Goal: Transaction & Acquisition: Download file/media

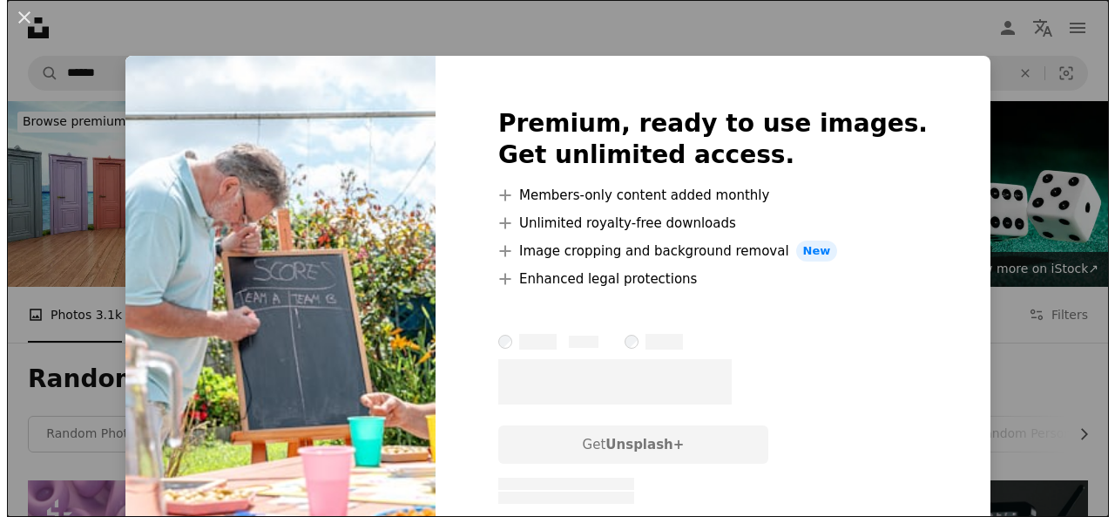
scroll to position [8195, 0]
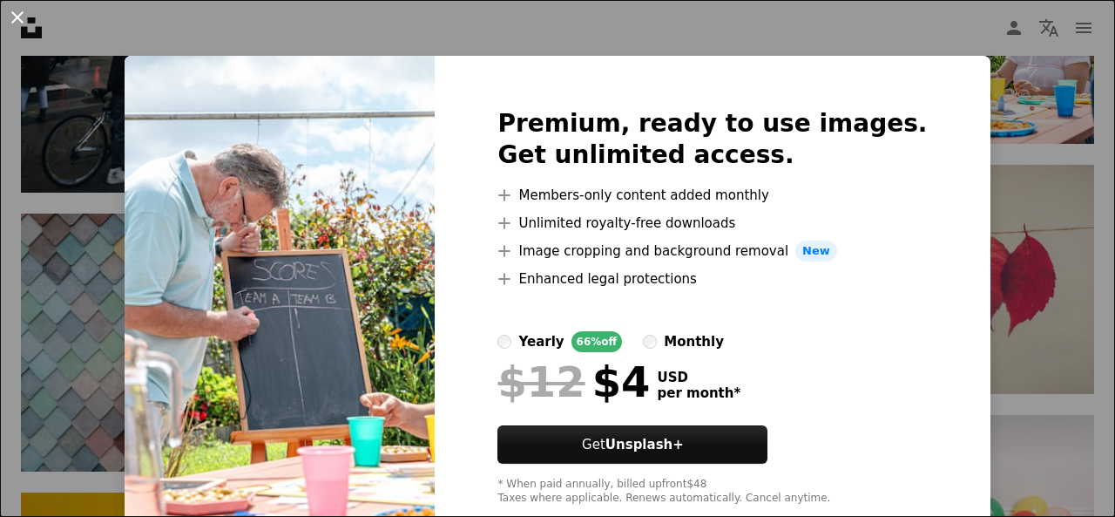
click at [14, 23] on button "An X shape" at bounding box center [17, 17] width 21 height 21
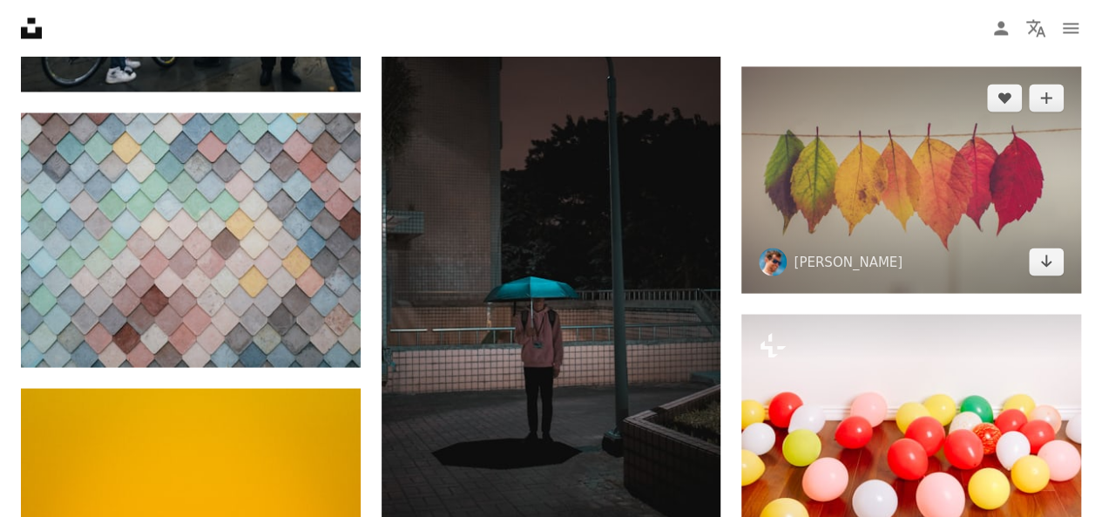
scroll to position [8220, 0]
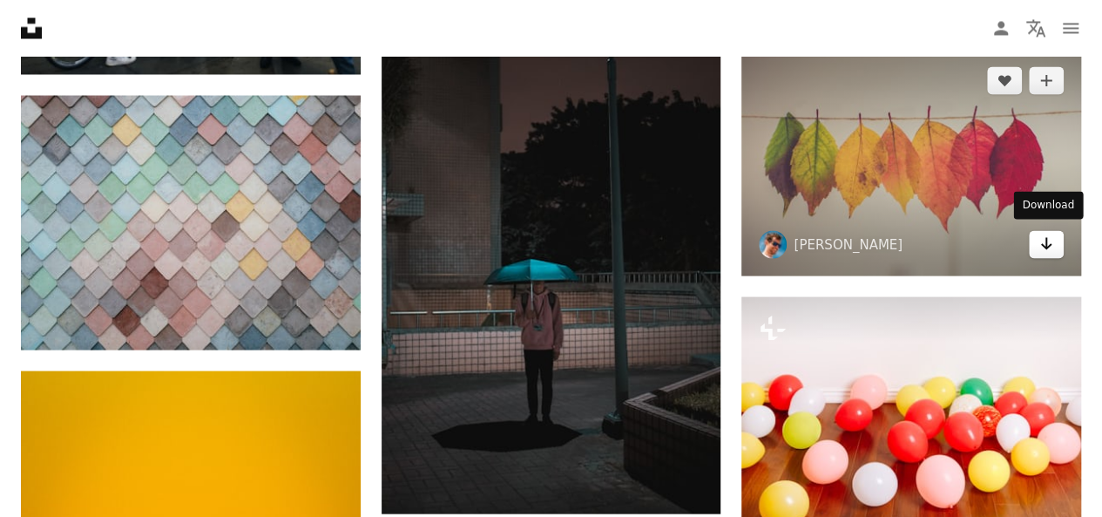
click at [1043, 240] on icon "Download" at bounding box center [1046, 243] width 11 height 12
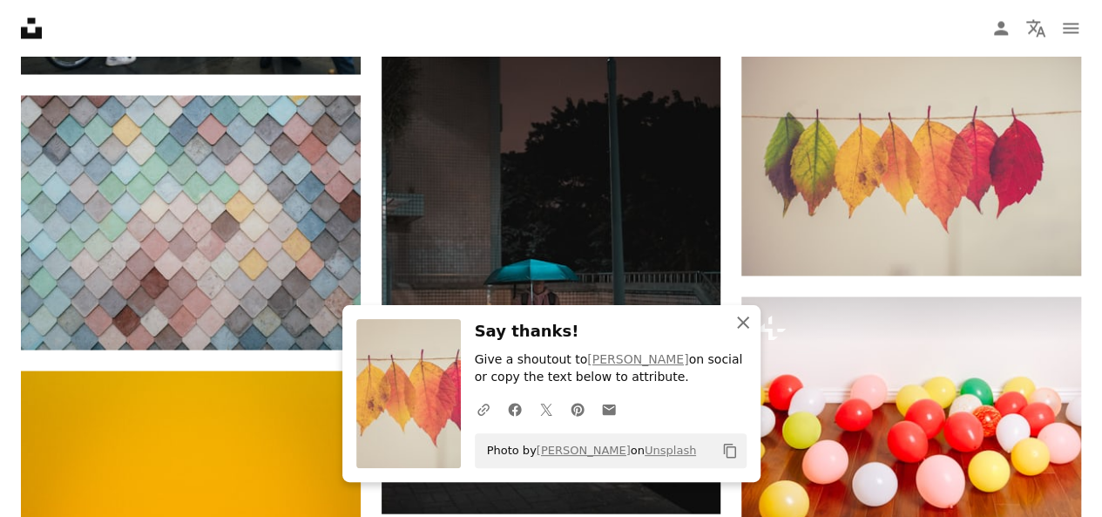
click at [750, 316] on icon "An X shape" at bounding box center [743, 322] width 21 height 21
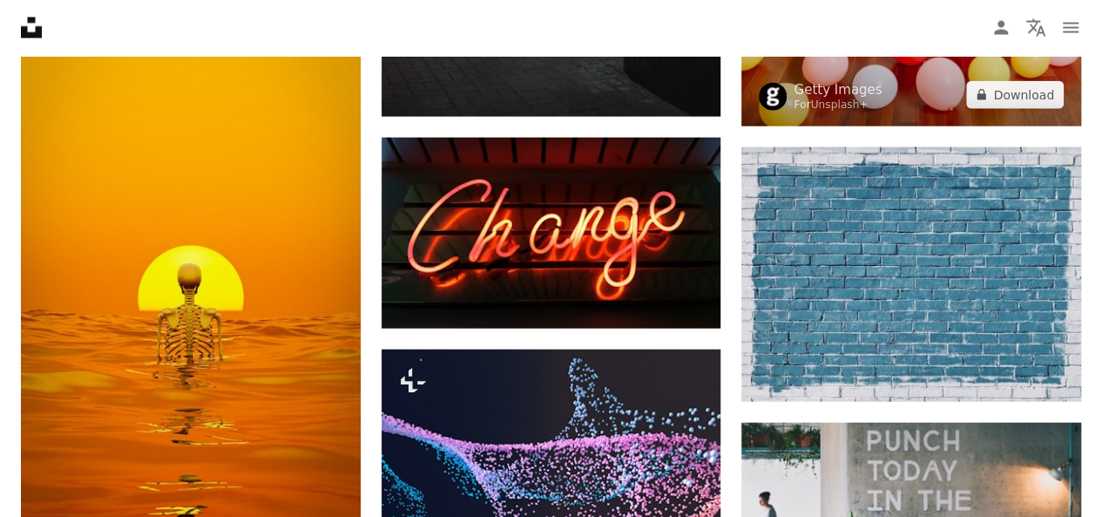
scroll to position [8680, 0]
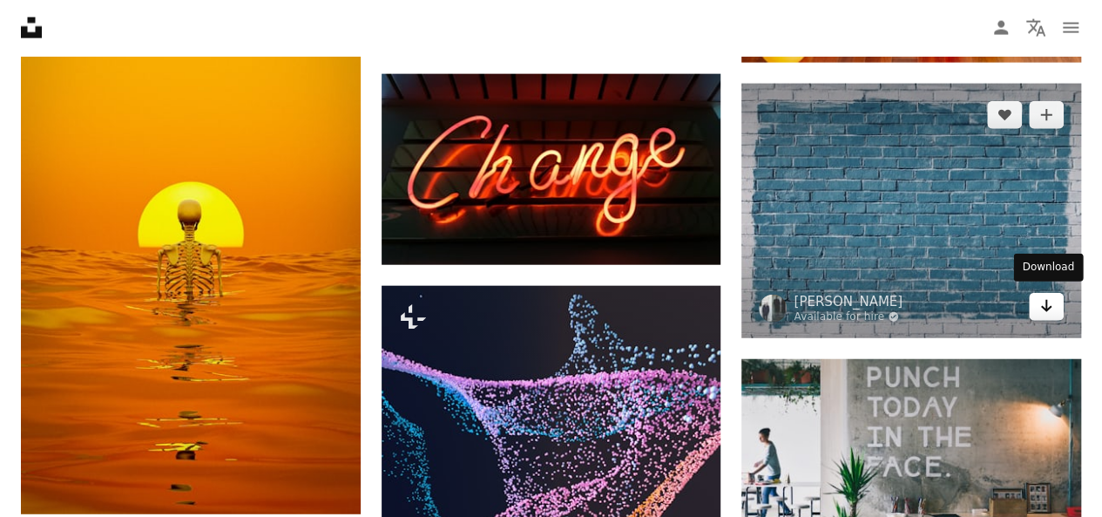
click at [1054, 293] on link "Arrow pointing down" at bounding box center [1046, 307] width 35 height 28
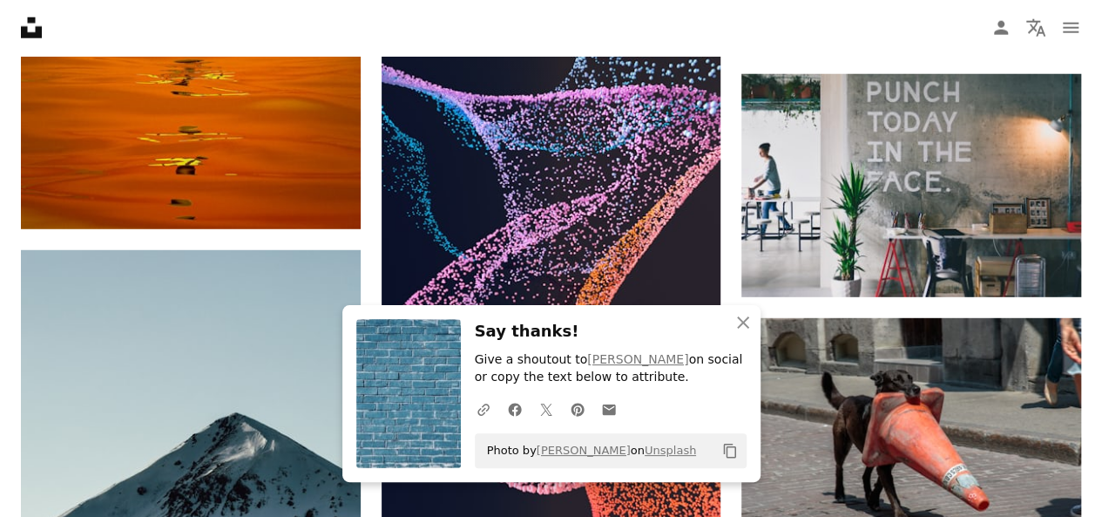
scroll to position [8982, 0]
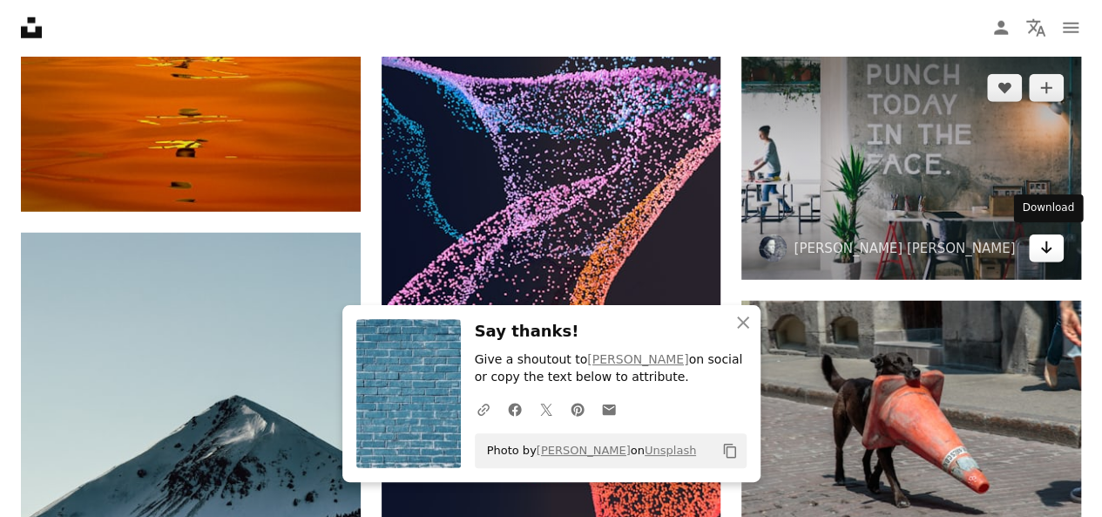
click at [1042, 240] on icon "Arrow pointing down" at bounding box center [1046, 247] width 14 height 21
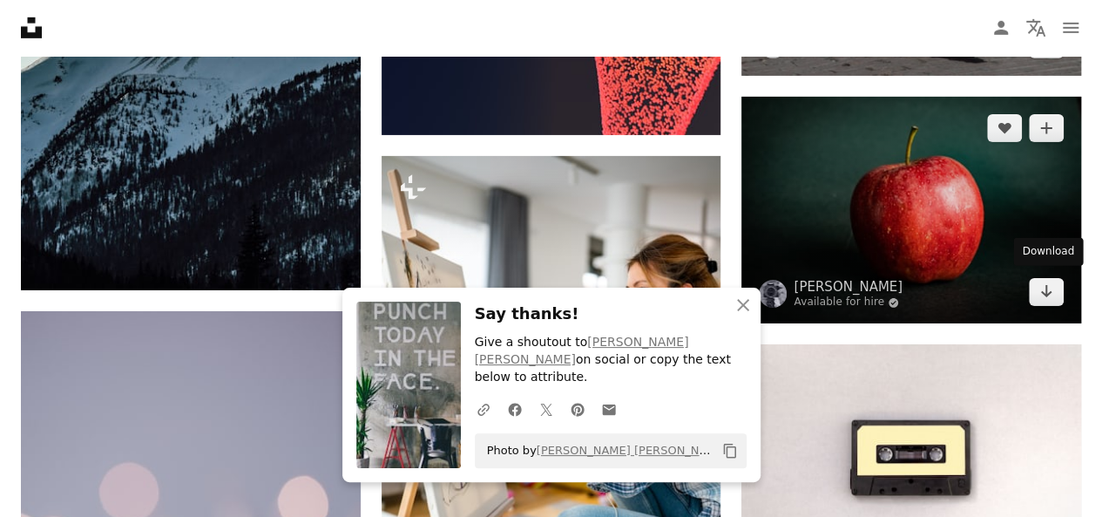
scroll to position [9433, 0]
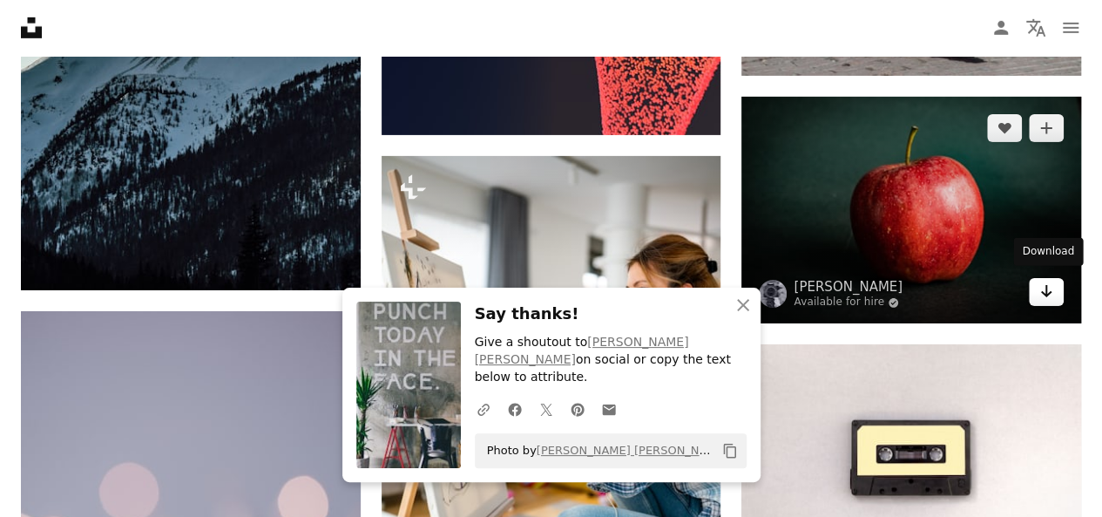
click at [1045, 285] on icon "Download" at bounding box center [1046, 291] width 11 height 12
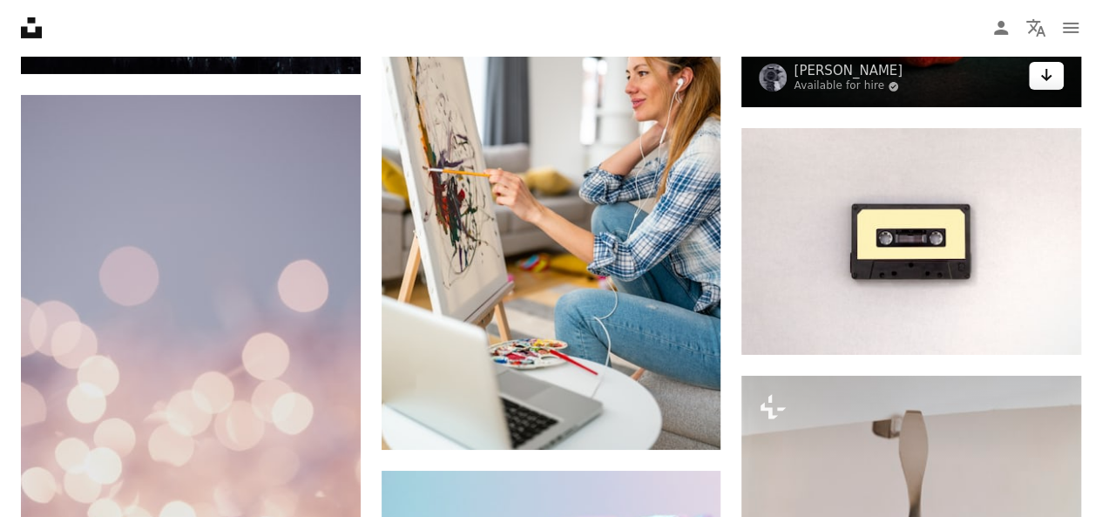
scroll to position [9649, 0]
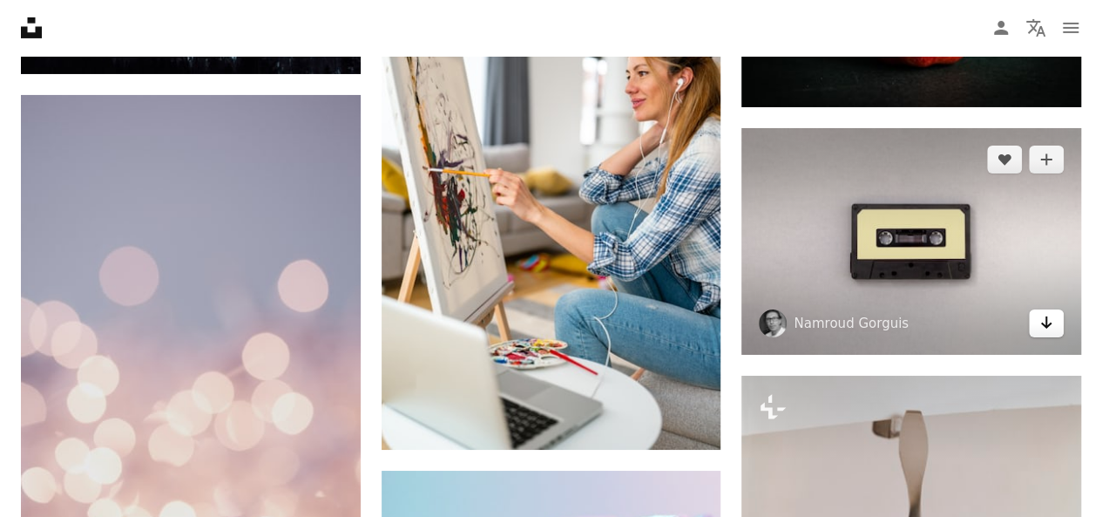
click at [1054, 320] on link "Arrow pointing down" at bounding box center [1046, 323] width 35 height 28
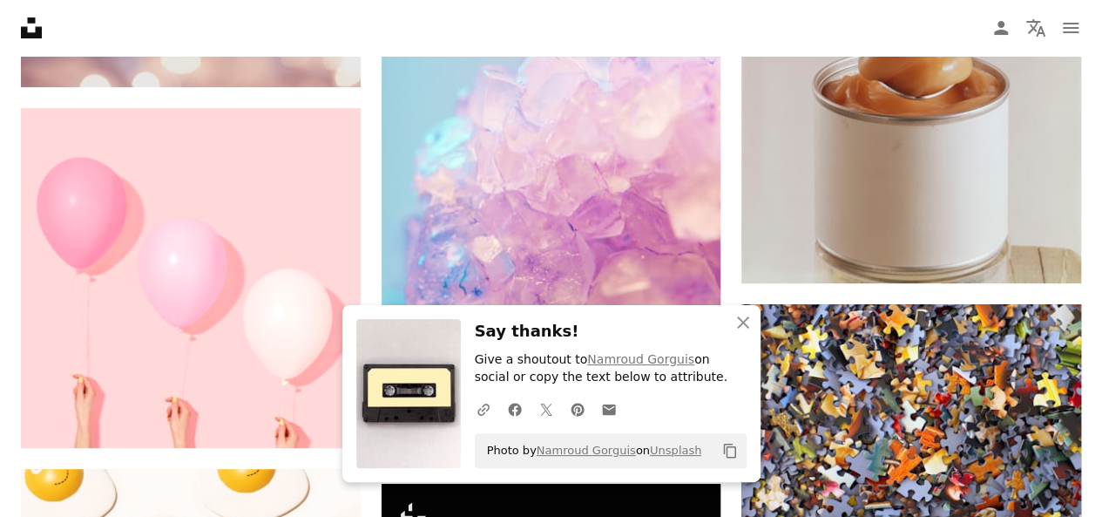
scroll to position [10186, 0]
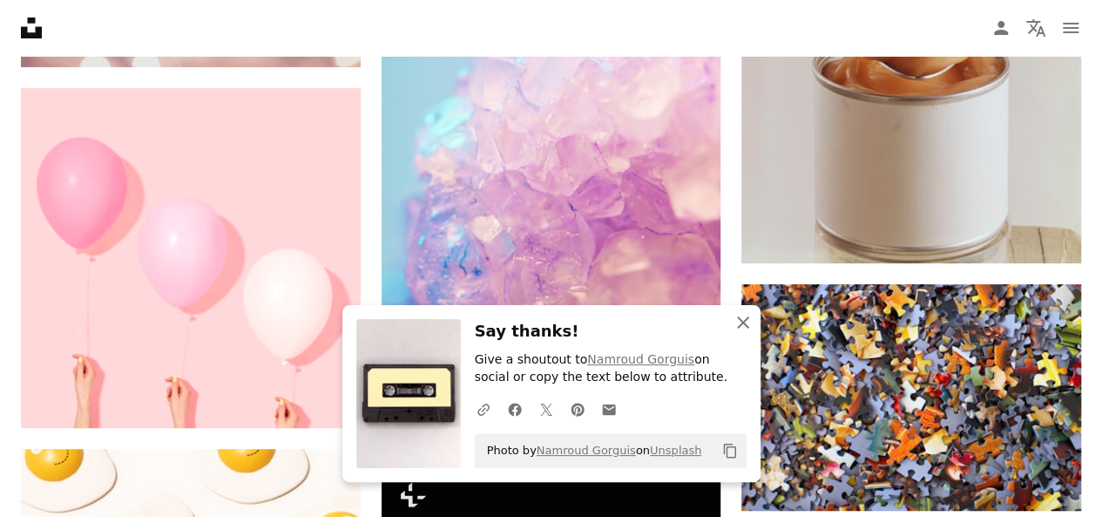
click at [747, 322] on icon "An X shape" at bounding box center [743, 322] width 21 height 21
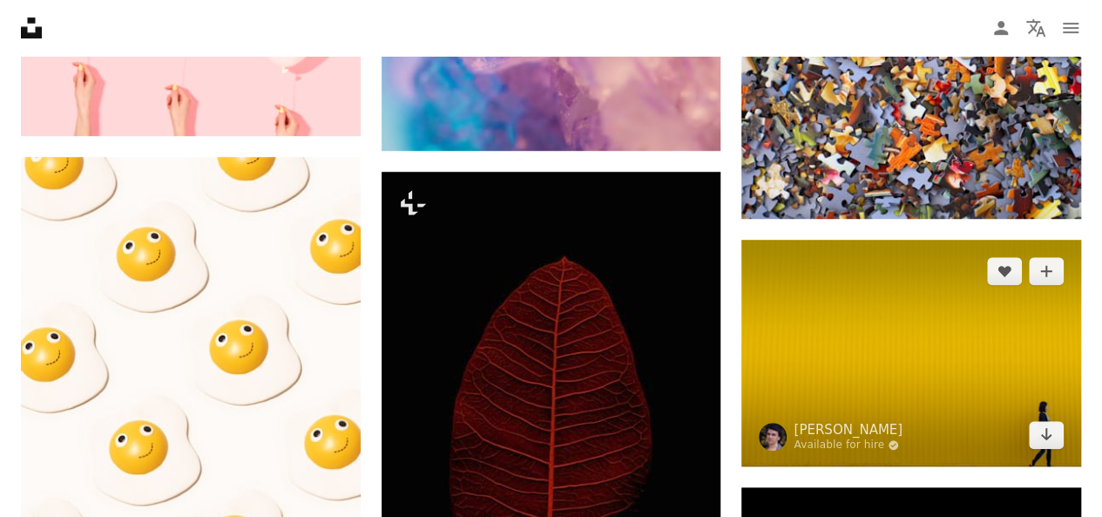
scroll to position [10419, 0]
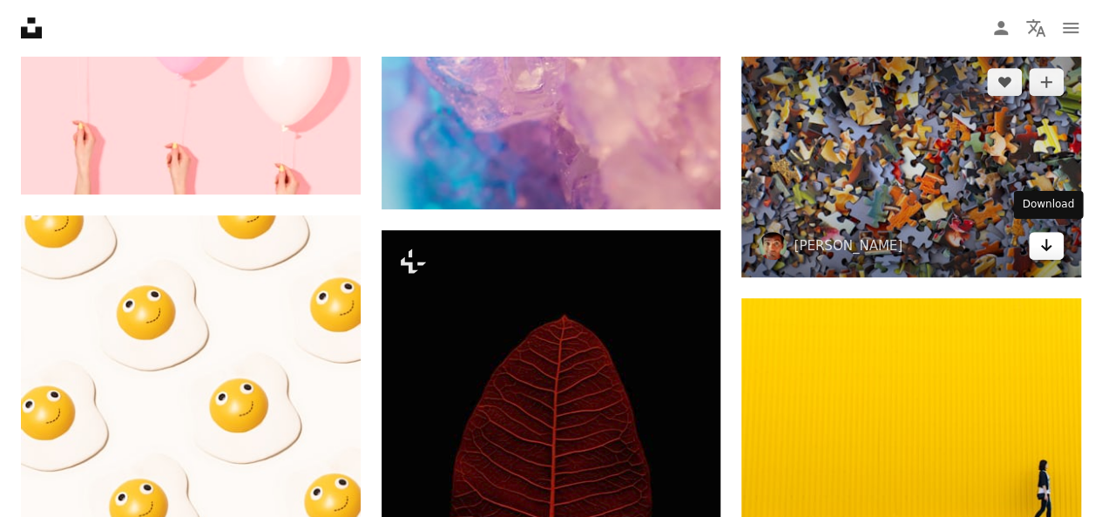
click at [1053, 237] on link "Arrow pointing down" at bounding box center [1046, 246] width 35 height 28
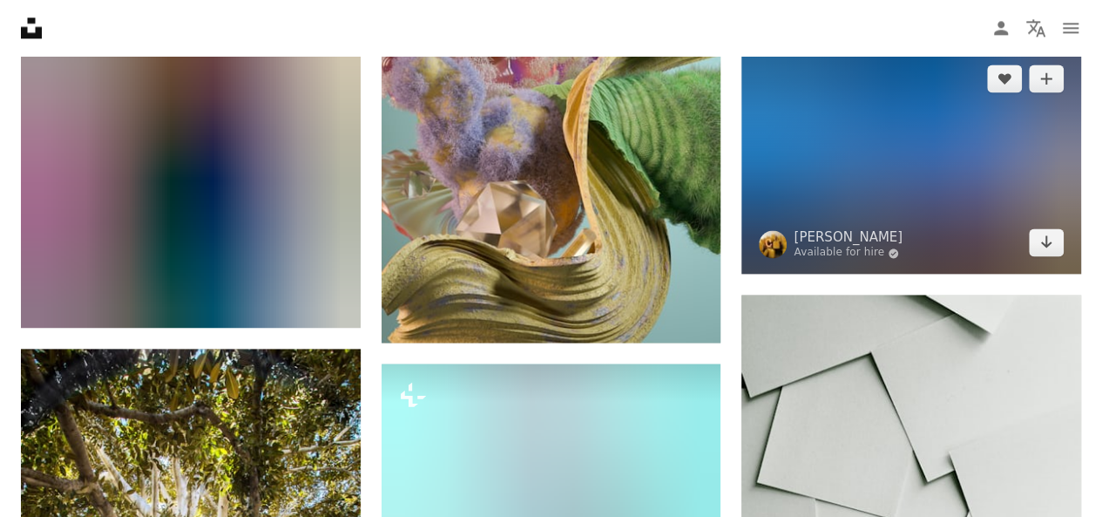
scroll to position [11177, 0]
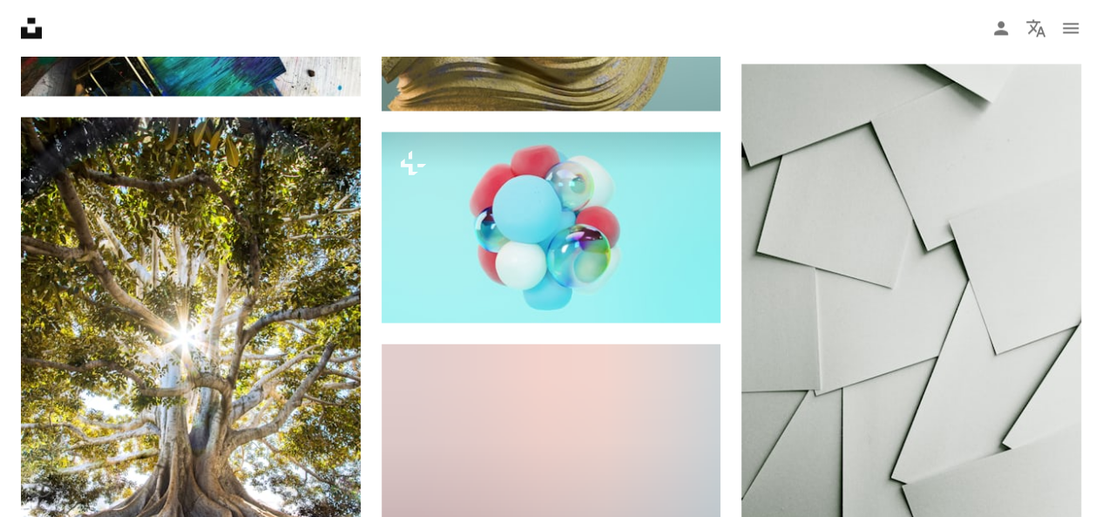
scroll to position [11414, 0]
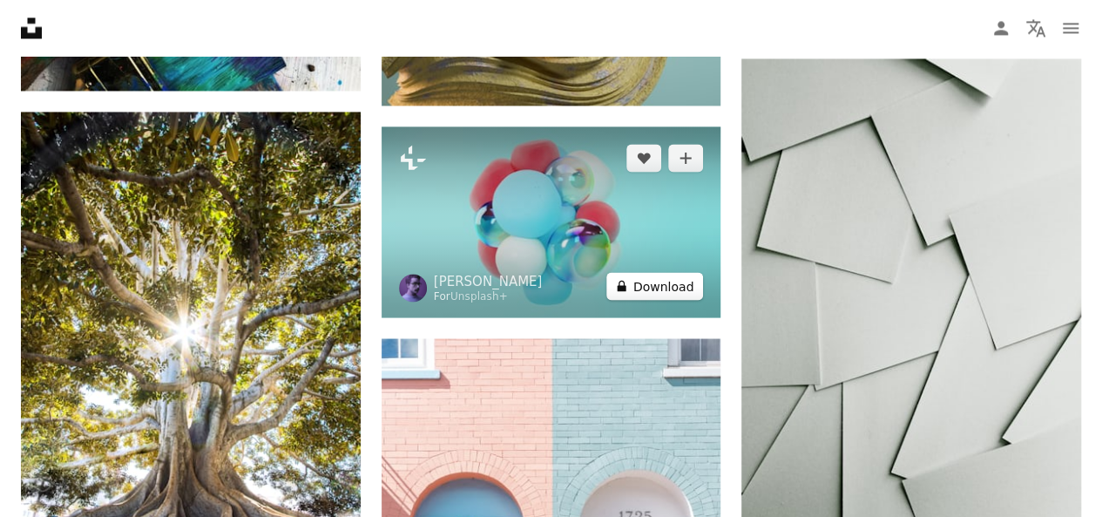
click at [676, 278] on button "A lock Download" at bounding box center [655, 286] width 98 height 28
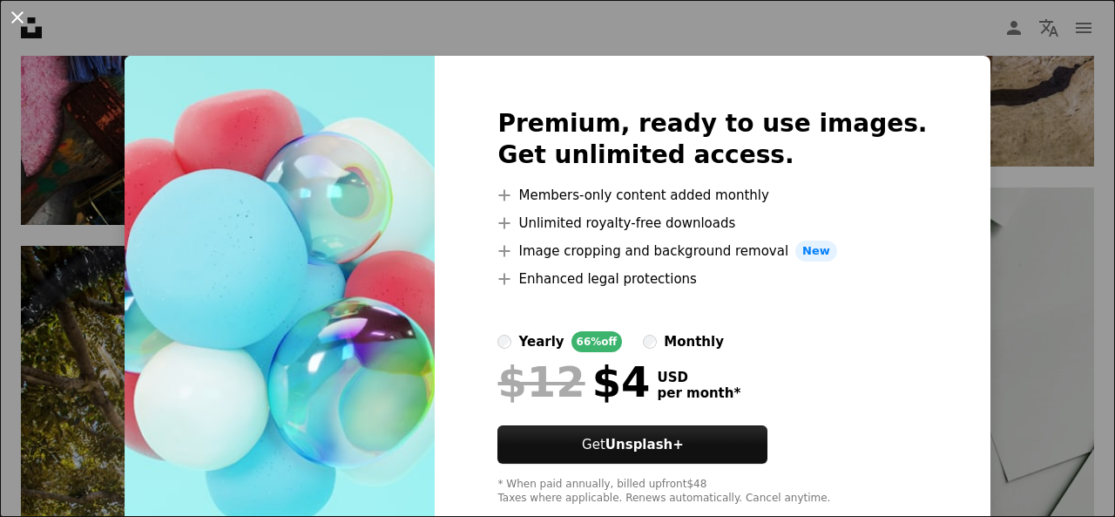
click at [14, 24] on button "An X shape" at bounding box center [17, 17] width 21 height 21
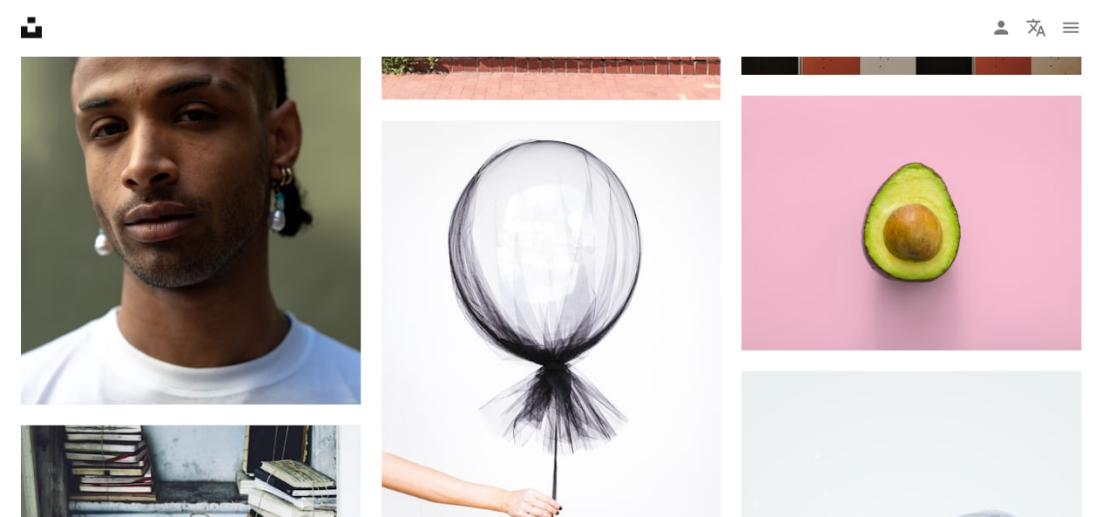
scroll to position [12164, 0]
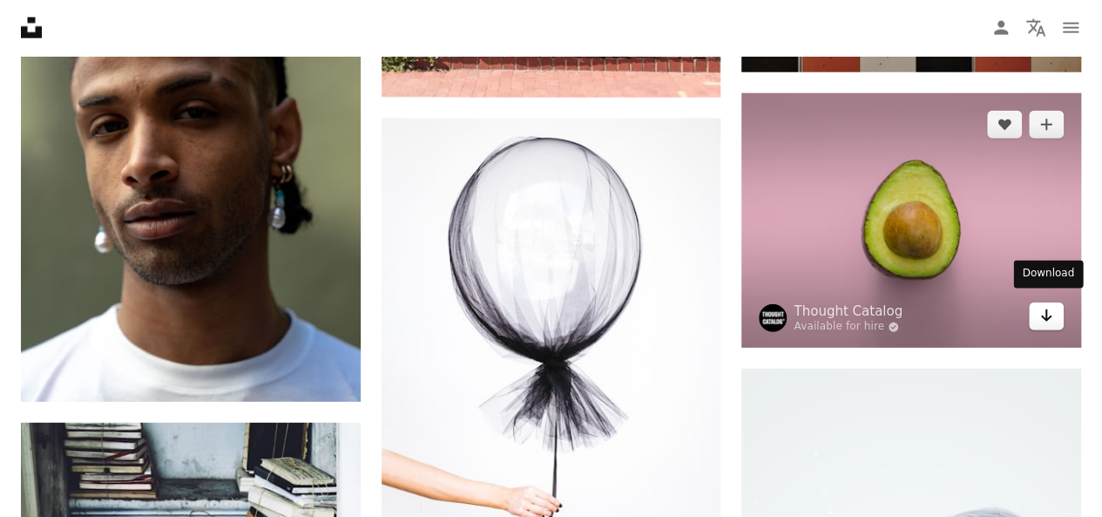
click at [1054, 311] on link "Arrow pointing down" at bounding box center [1046, 316] width 35 height 28
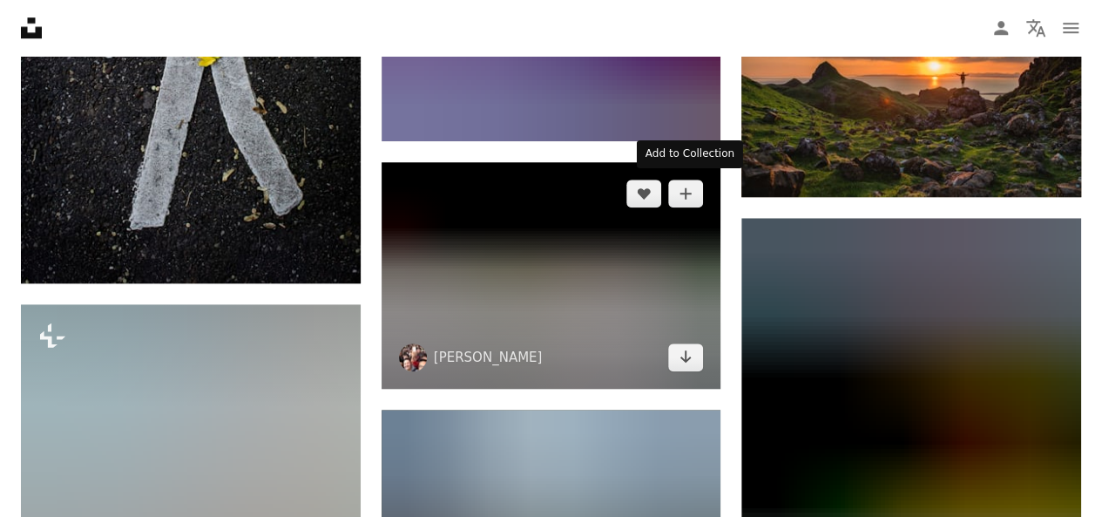
scroll to position [13983, 0]
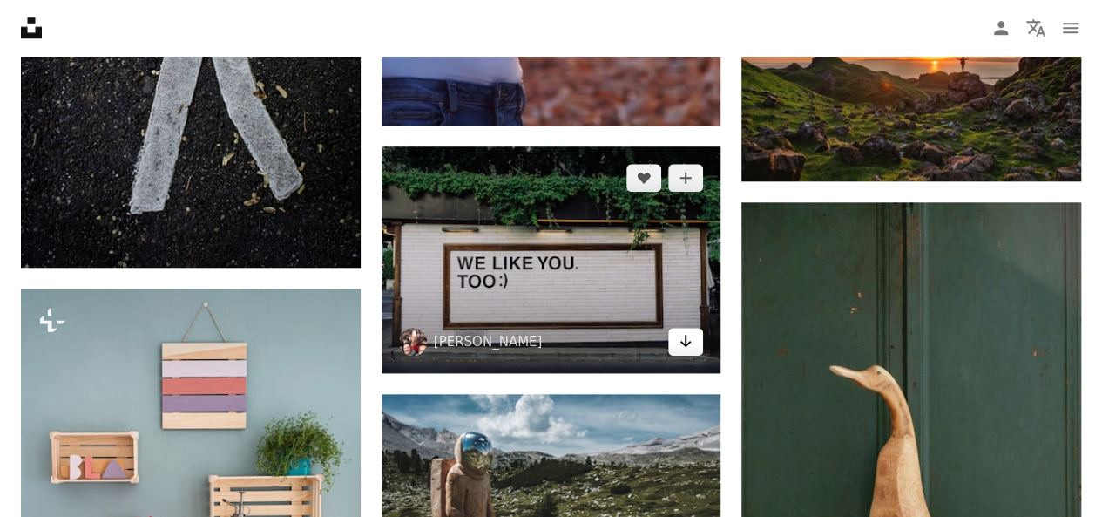
click at [687, 335] on icon "Arrow pointing down" at bounding box center [686, 340] width 14 height 21
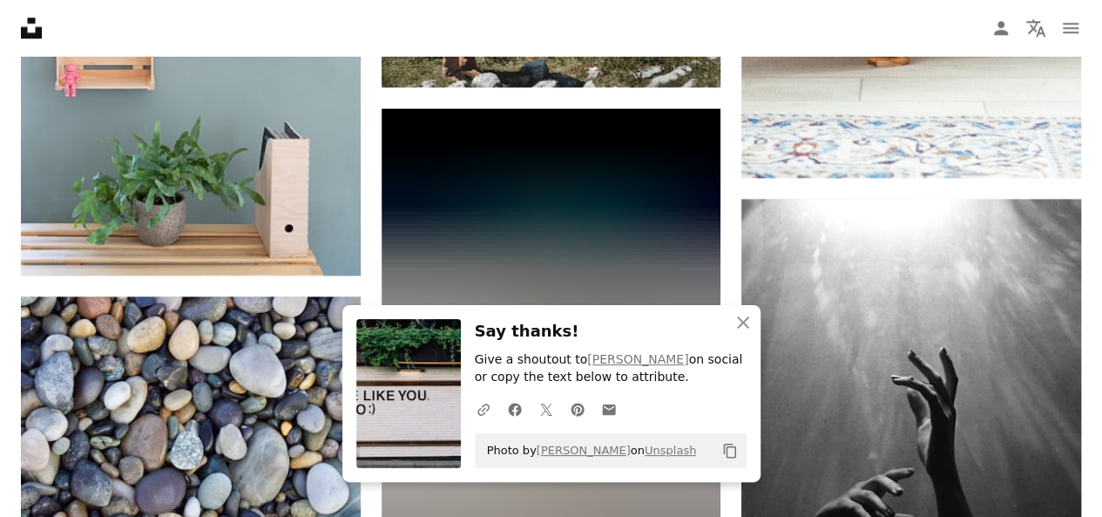
scroll to position [14516, 0]
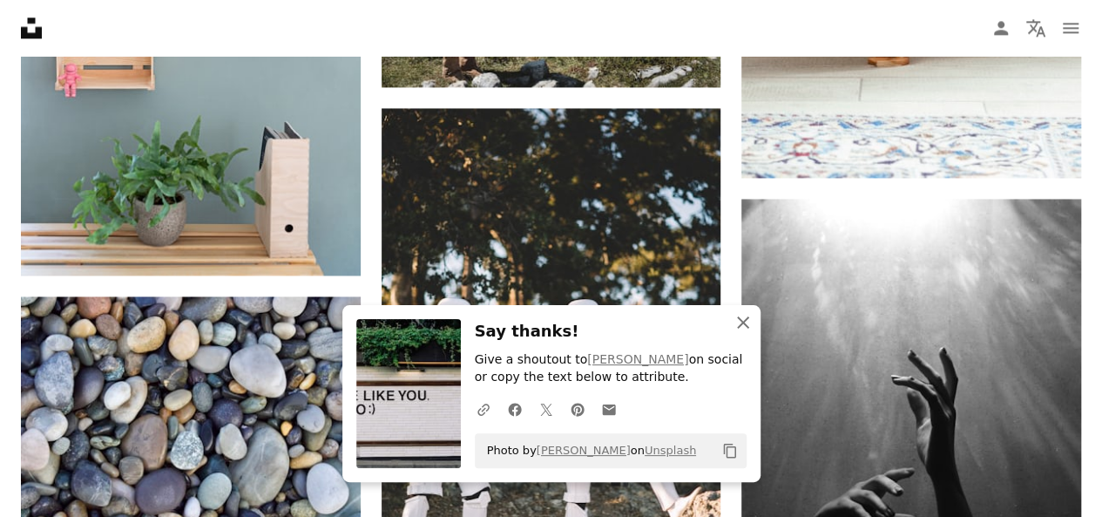
click at [749, 326] on icon "An X shape" at bounding box center [743, 322] width 21 height 21
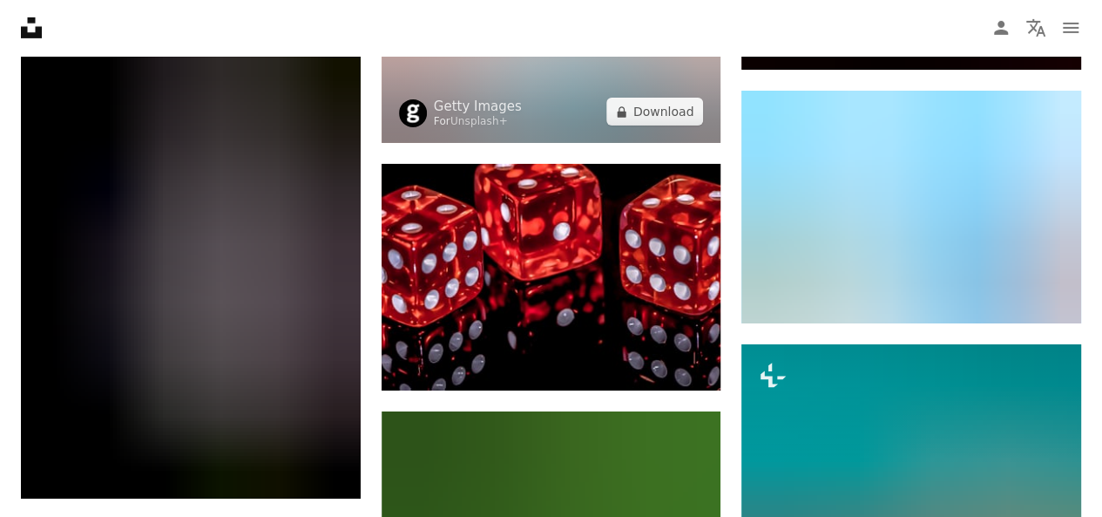
scroll to position [16218, 0]
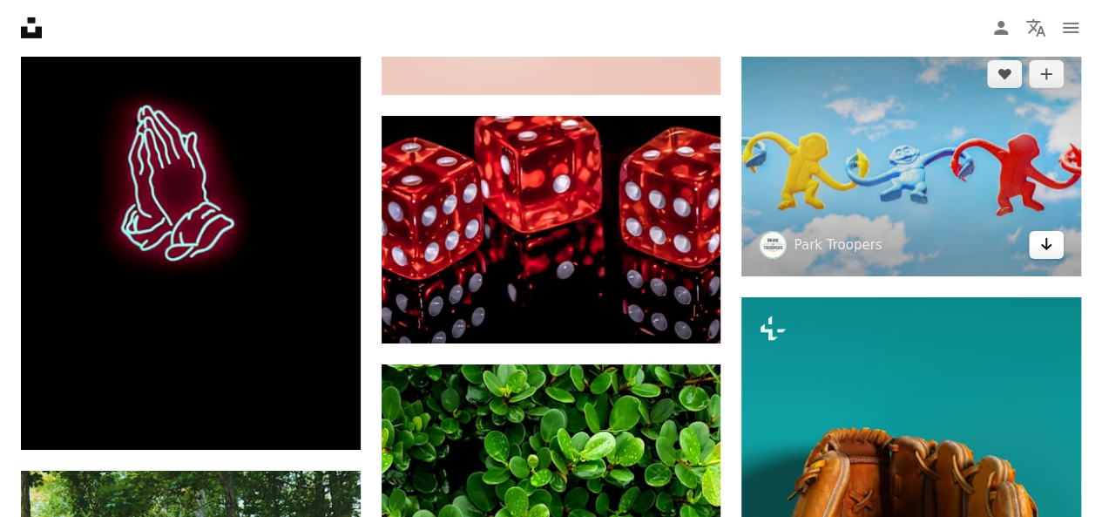
click at [1048, 238] on icon "Download" at bounding box center [1046, 244] width 11 height 12
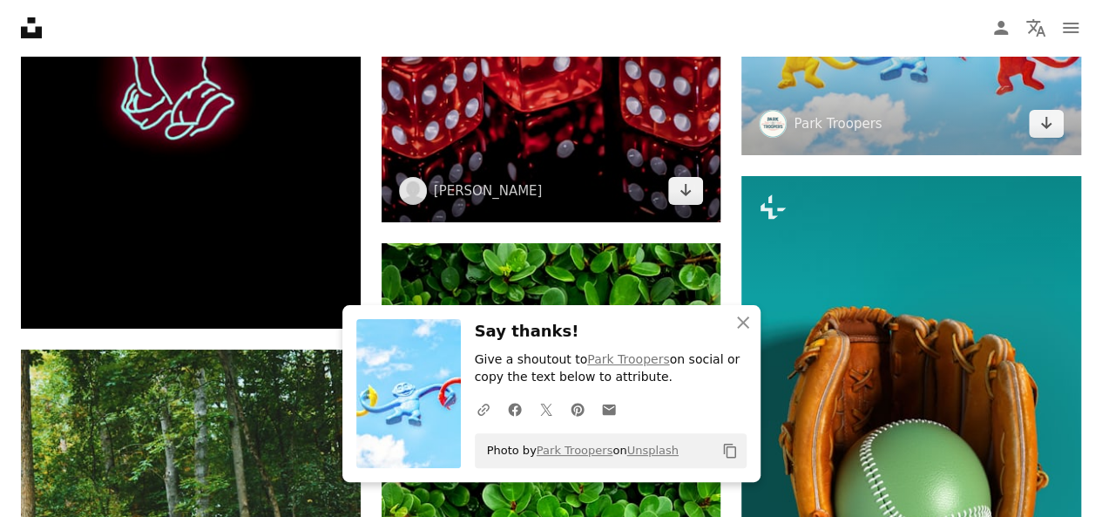
scroll to position [16349, 0]
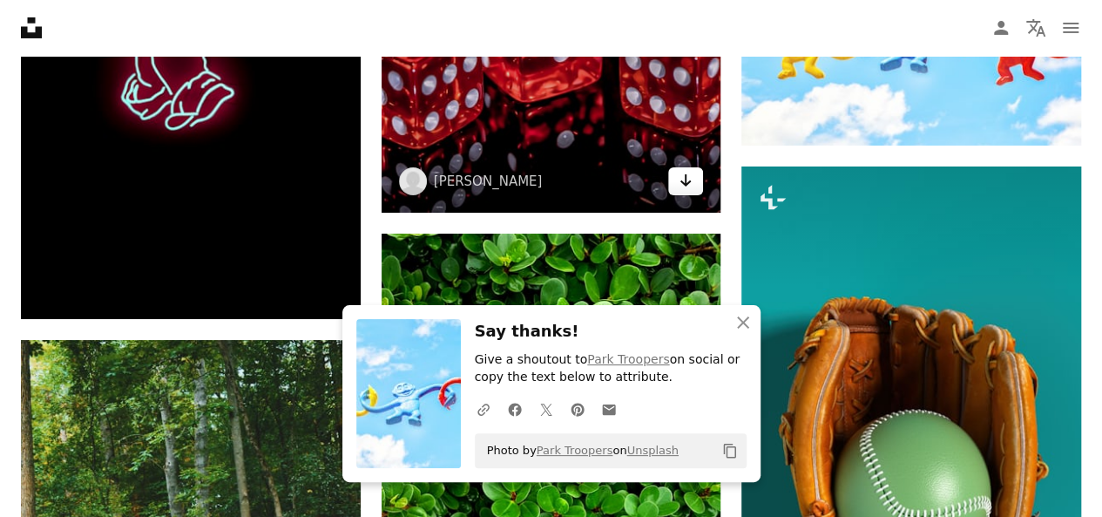
click at [686, 171] on icon "Arrow pointing down" at bounding box center [686, 180] width 14 height 21
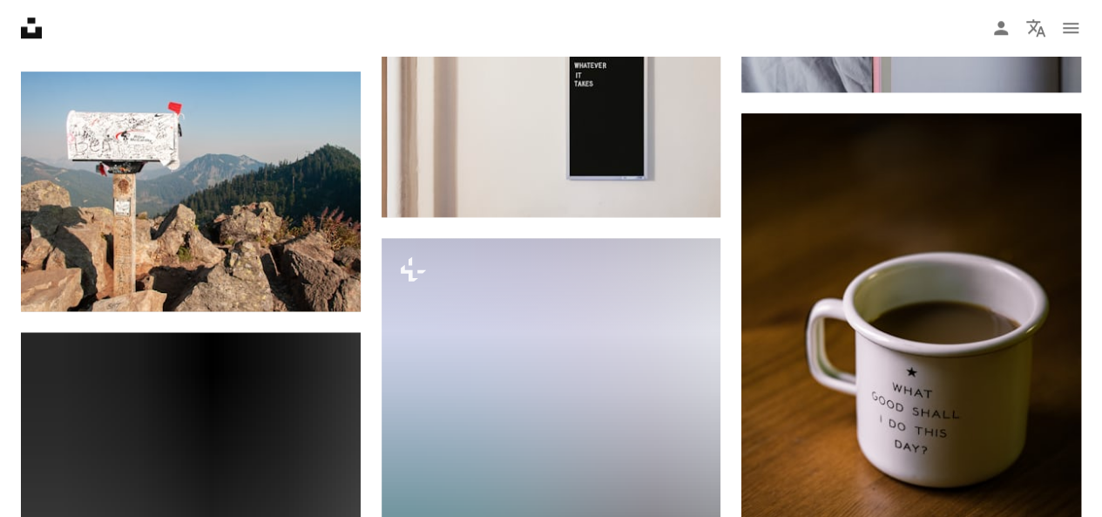
scroll to position [17509, 0]
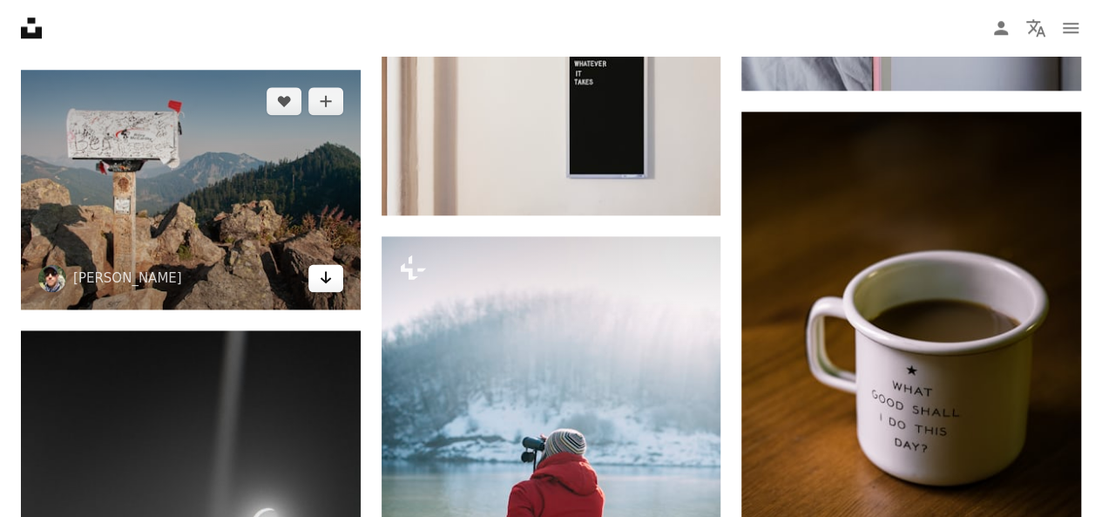
click at [319, 268] on icon "Arrow pointing down" at bounding box center [326, 277] width 14 height 21
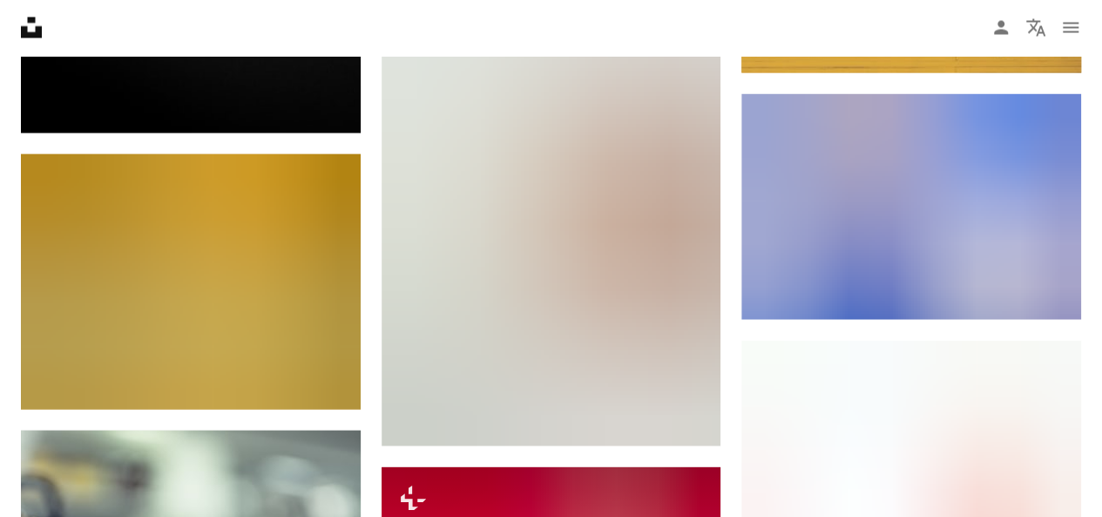
scroll to position [18285, 0]
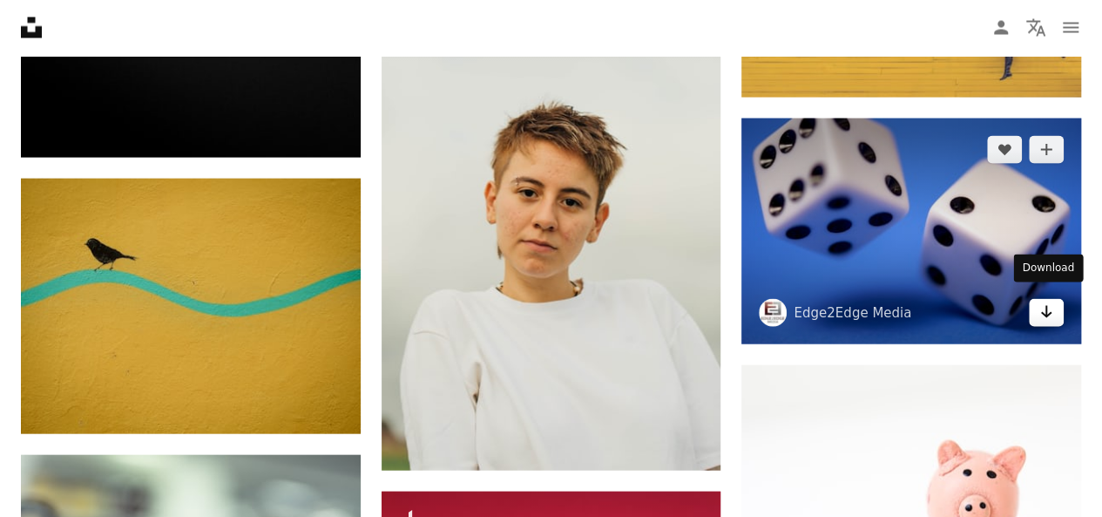
click at [1051, 301] on icon "Arrow pointing down" at bounding box center [1046, 311] width 14 height 21
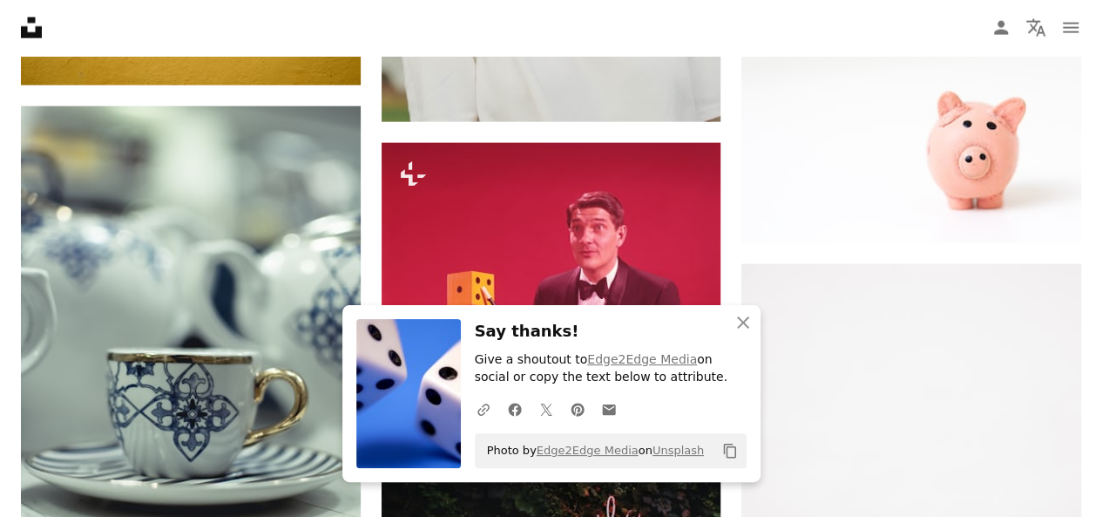
scroll to position [18635, 0]
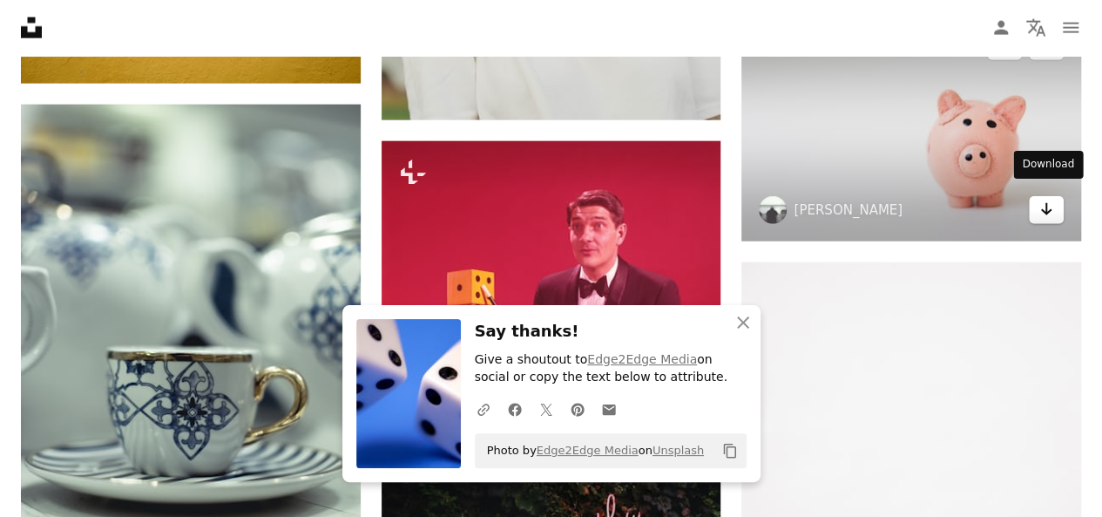
click at [1043, 203] on icon "Download" at bounding box center [1046, 209] width 11 height 12
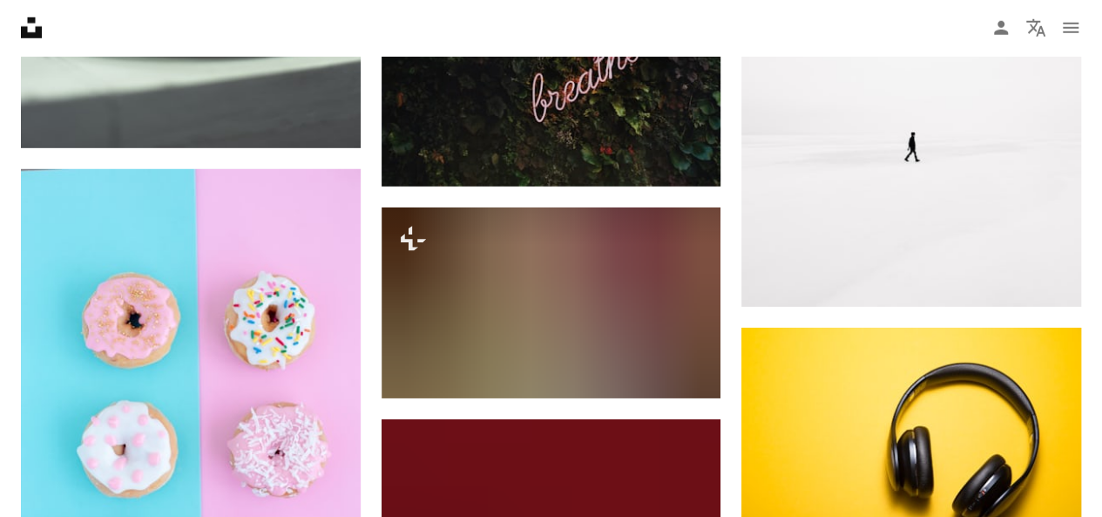
scroll to position [19105, 0]
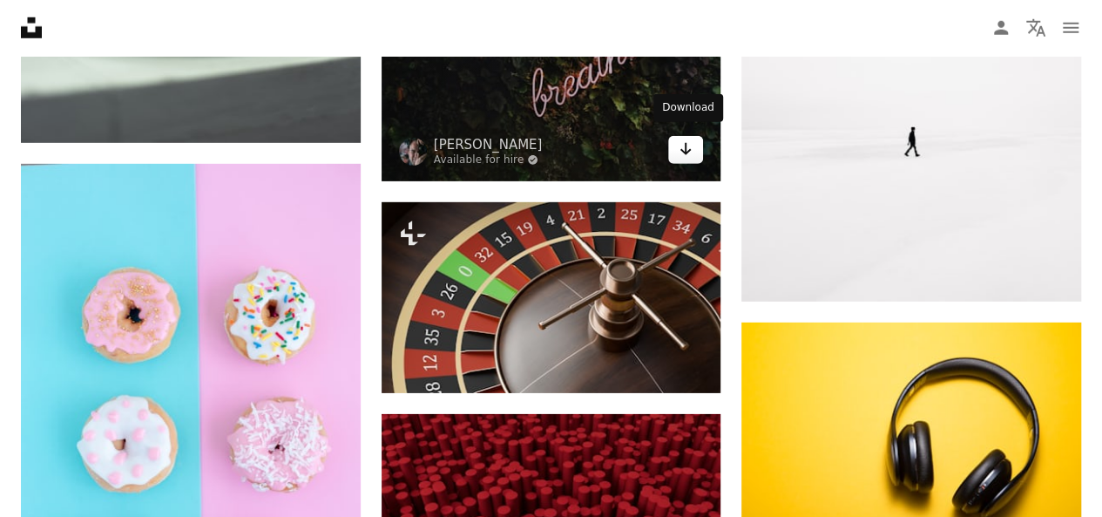
click at [693, 137] on link "Arrow pointing down" at bounding box center [685, 150] width 35 height 28
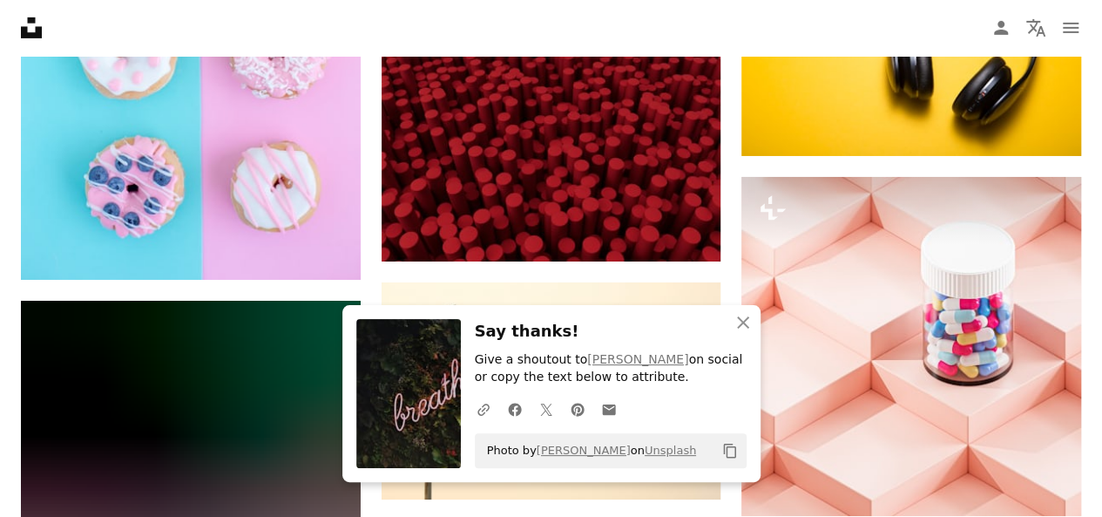
scroll to position [19530, 0]
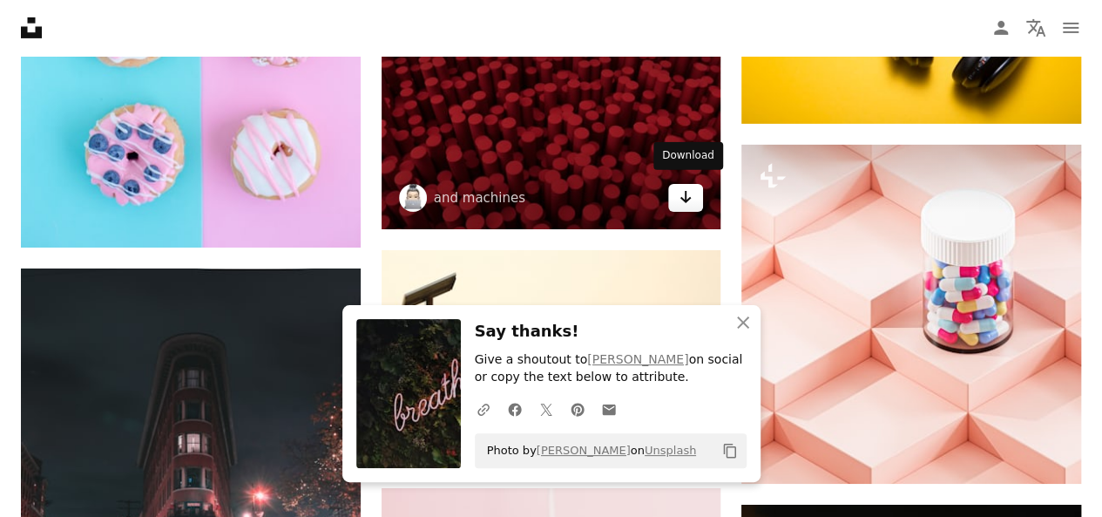
click at [688, 189] on icon "Arrow pointing down" at bounding box center [686, 196] width 14 height 21
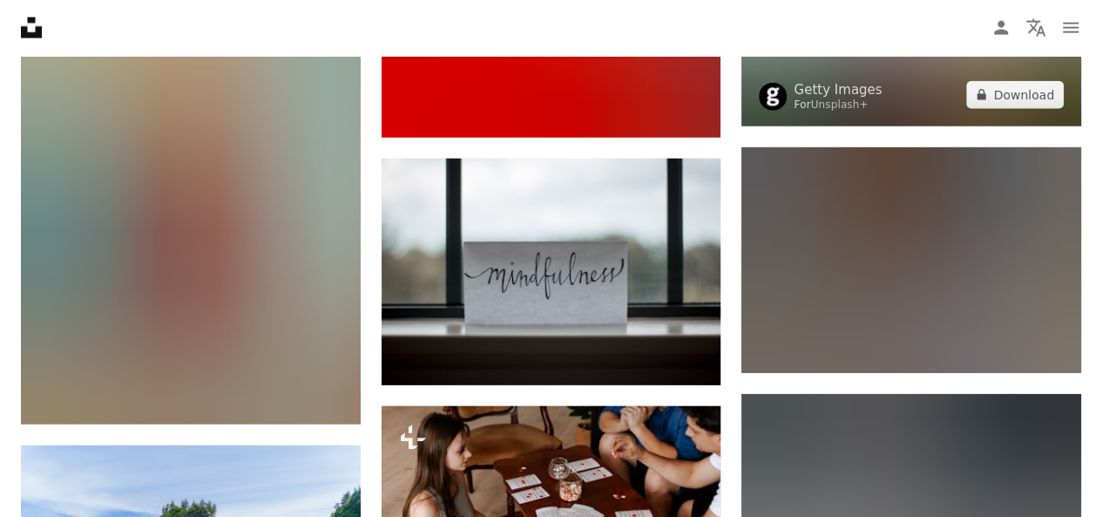
scroll to position [22008, 0]
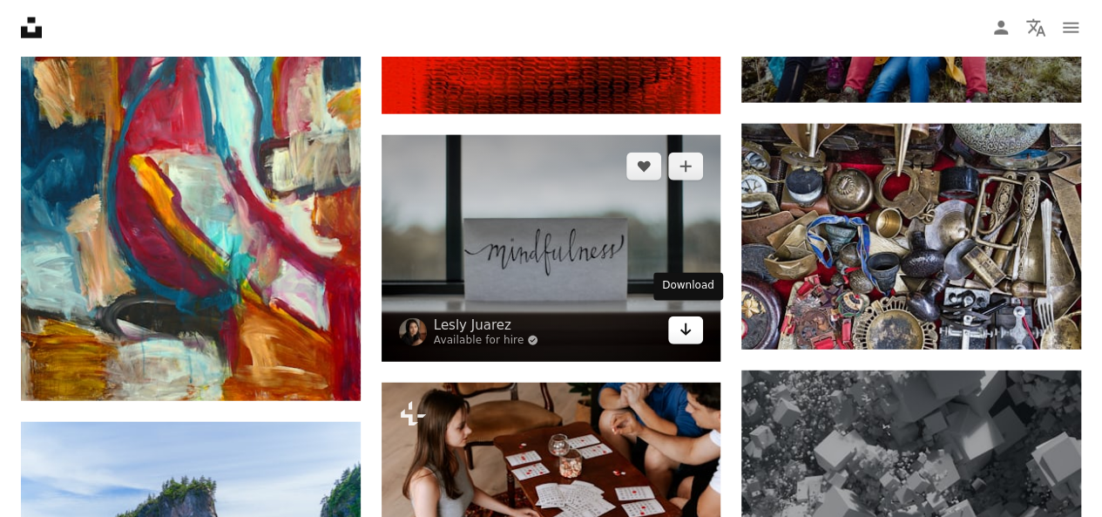
click at [686, 323] on icon "Download" at bounding box center [685, 329] width 11 height 12
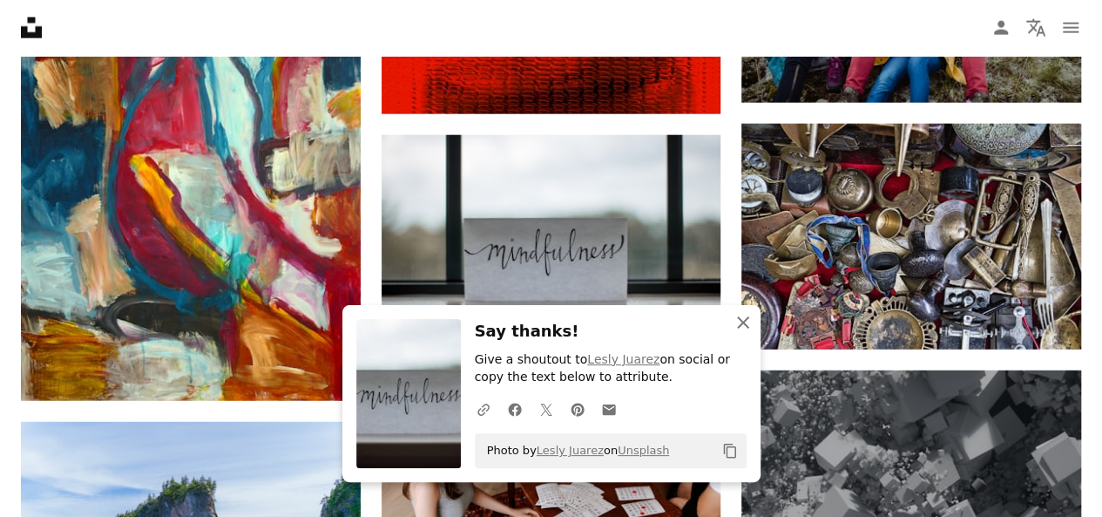
click at [741, 318] on icon "An X shape" at bounding box center [743, 322] width 21 height 21
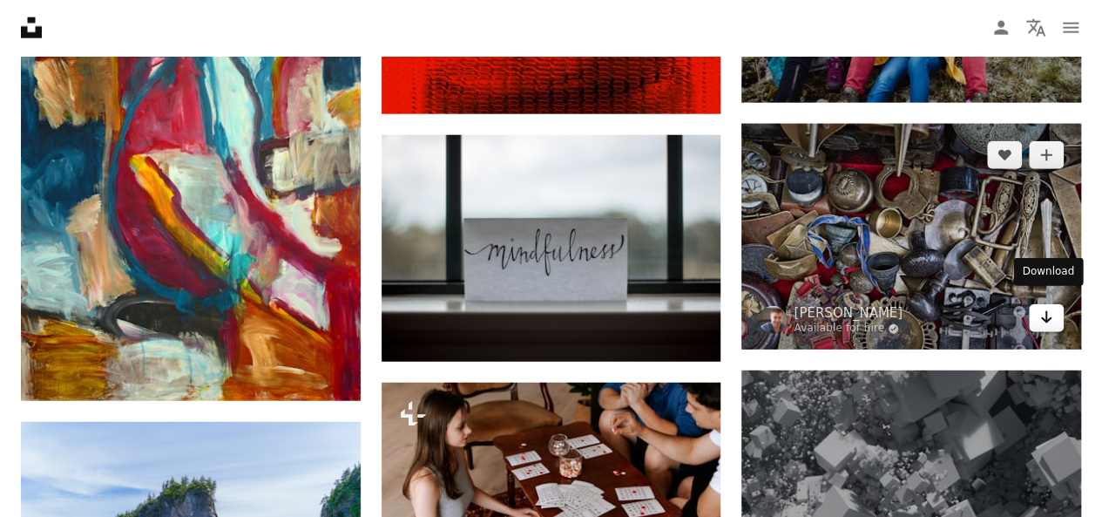
click at [1044, 311] on icon "Arrow pointing down" at bounding box center [1046, 317] width 14 height 21
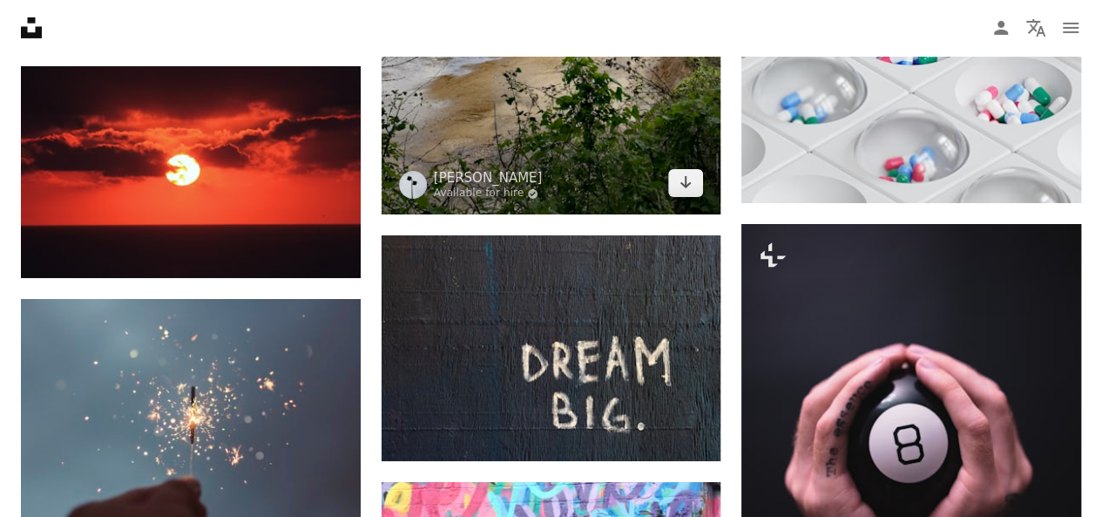
scroll to position [22900, 0]
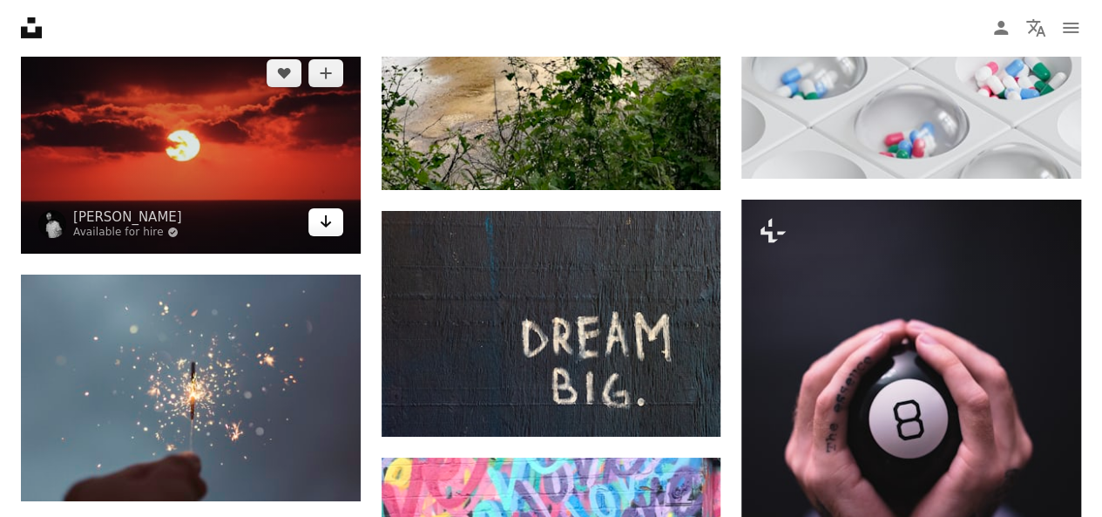
click at [321, 218] on icon "Arrow pointing down" at bounding box center [326, 221] width 14 height 21
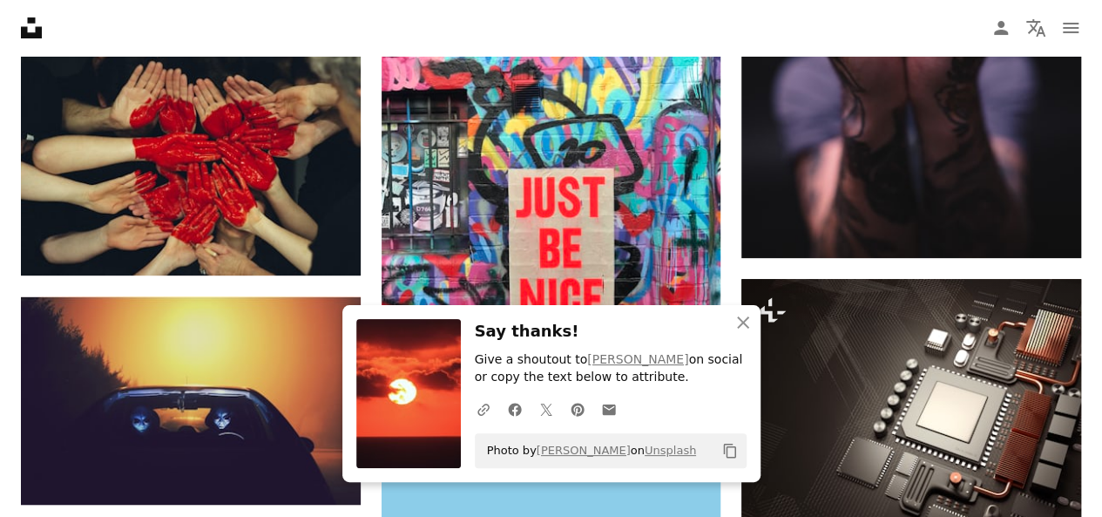
scroll to position [23374, 0]
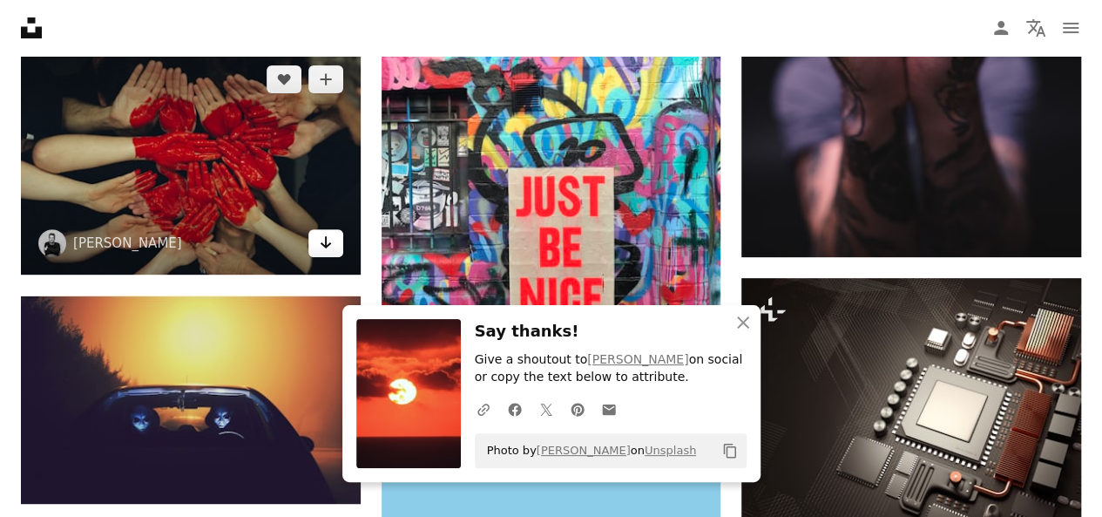
click at [329, 238] on icon "Arrow pointing down" at bounding box center [326, 242] width 14 height 21
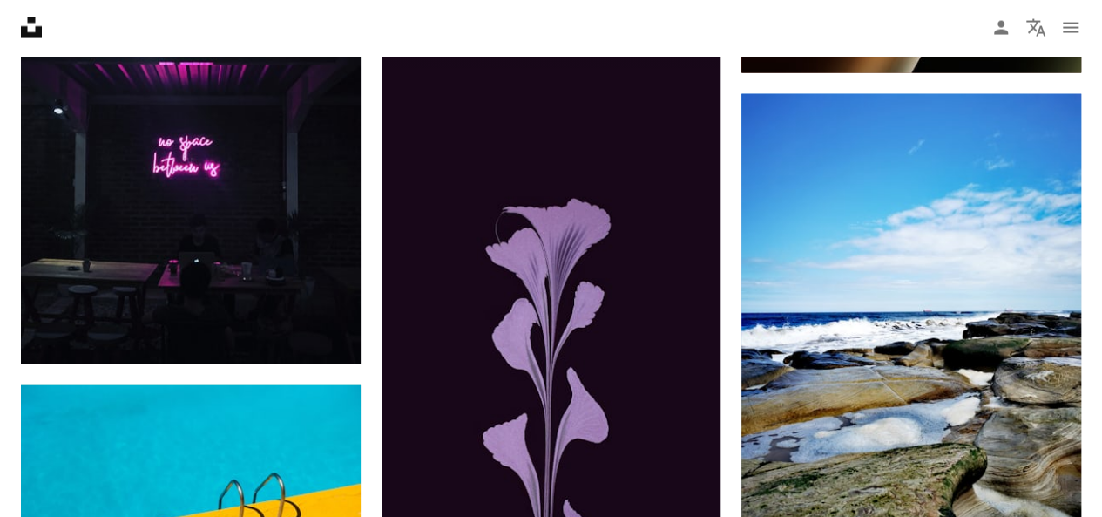
scroll to position [25005, 0]
